Goal: Task Accomplishment & Management: Use online tool/utility

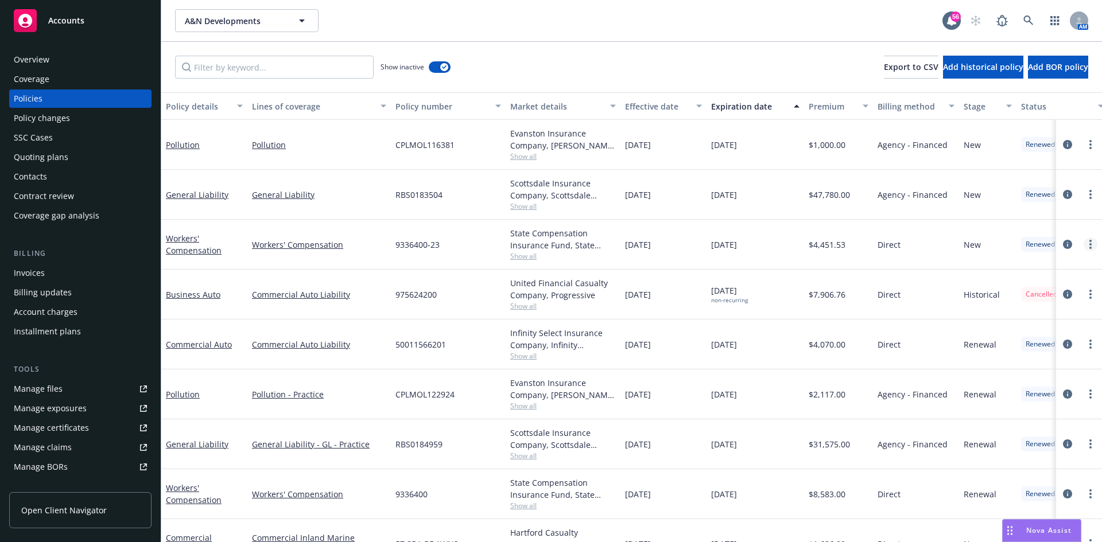
click at [1083, 242] on link "more" at bounding box center [1090, 245] width 14 height 14
click at [1016, 407] on link "Copy logging email" at bounding box center [1020, 405] width 135 height 23
